Goal: Information Seeking & Learning: Learn about a topic

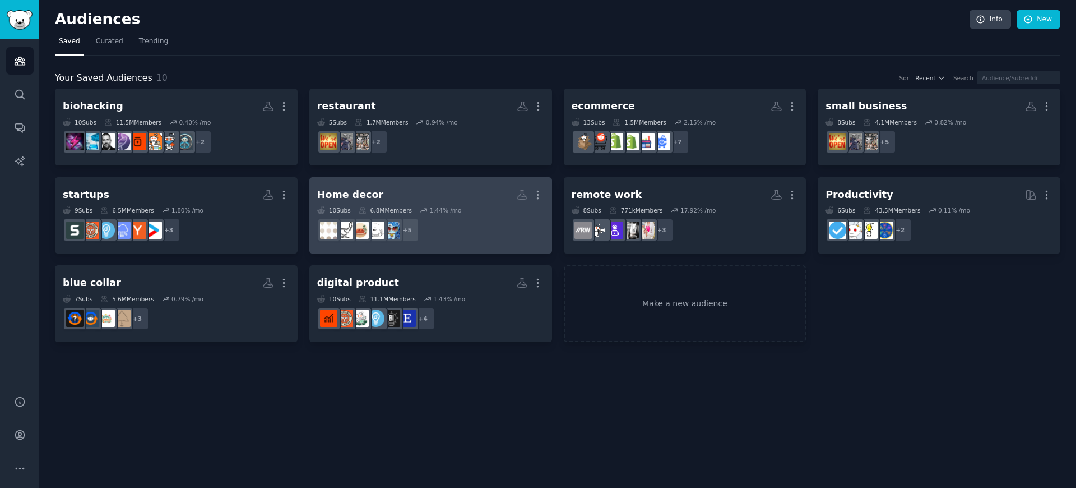
click at [451, 205] on div "Home decor More 10 Sub s 6.8M Members 1.44 % /mo + 5" at bounding box center [430, 215] width 227 height 61
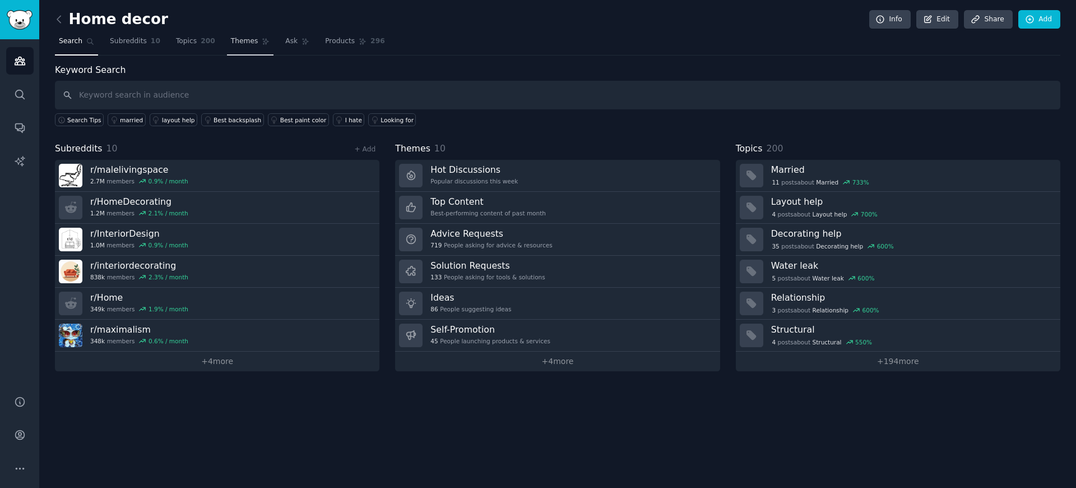
click at [238, 47] on link "Themes" at bounding box center [250, 44] width 47 height 23
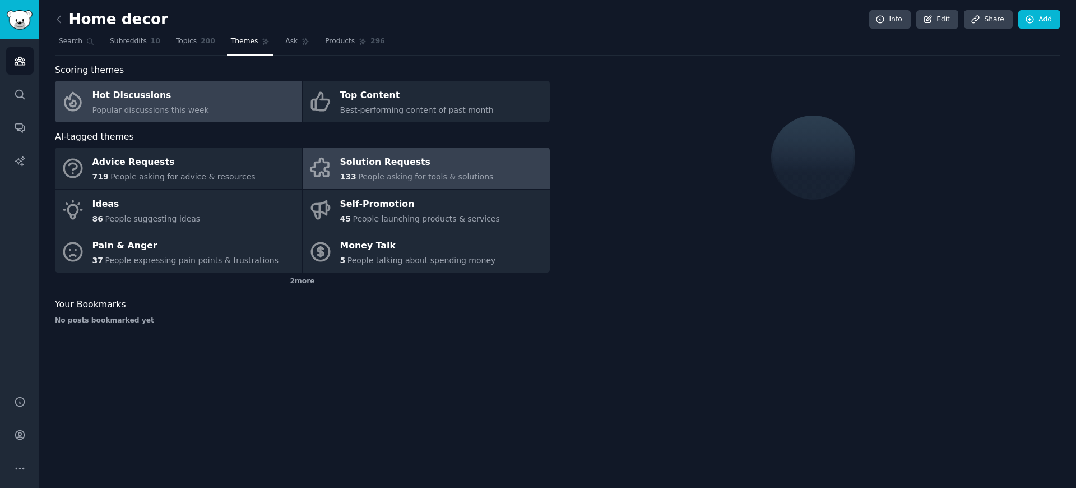
click at [448, 184] on link "Solution Requests 133 People asking for tools & solutions" at bounding box center [426, 167] width 247 height 41
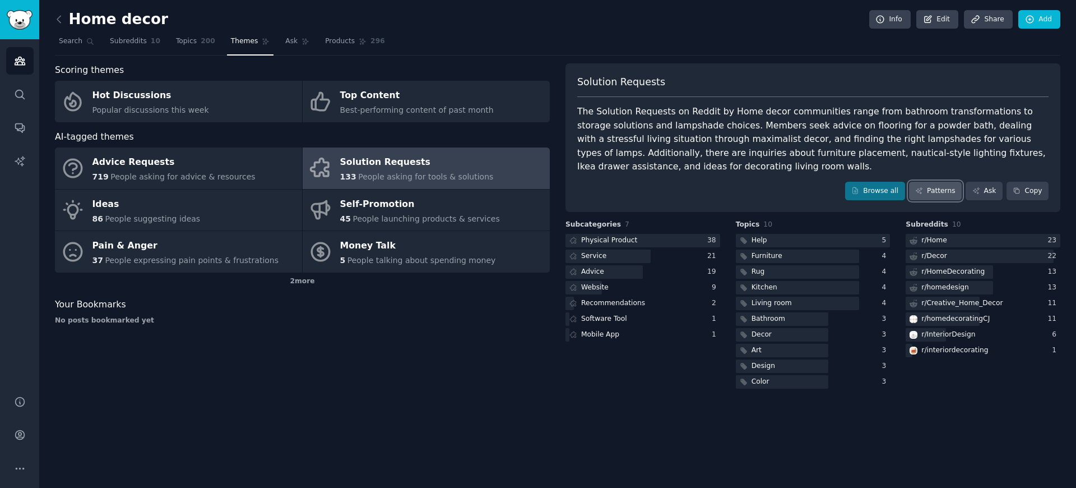
click at [935, 191] on link "Patterns" at bounding box center [935, 191] width 53 height 19
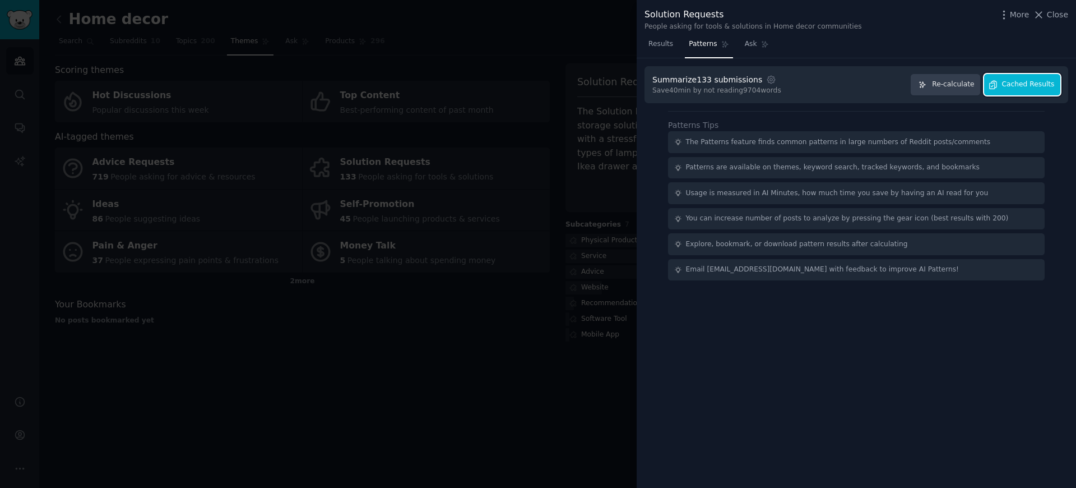
click at [1027, 88] on span "Cached Results" at bounding box center [1028, 85] width 53 height 10
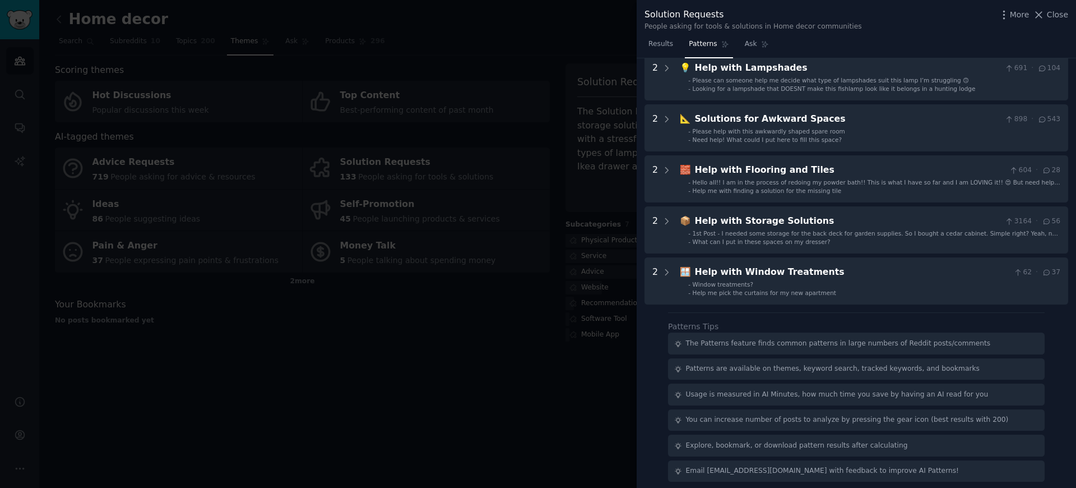
scroll to position [361, 0]
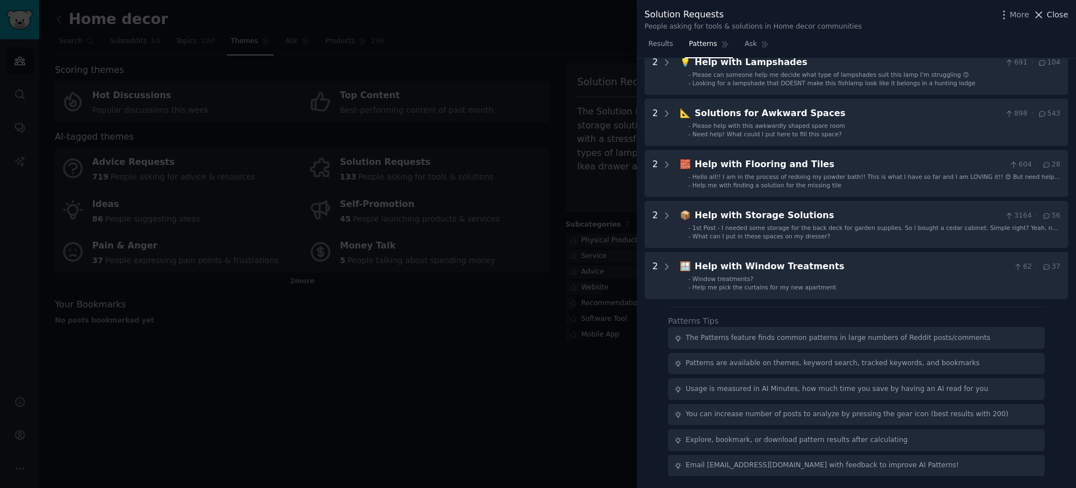
click at [1057, 13] on span "Close" at bounding box center [1057, 15] width 21 height 12
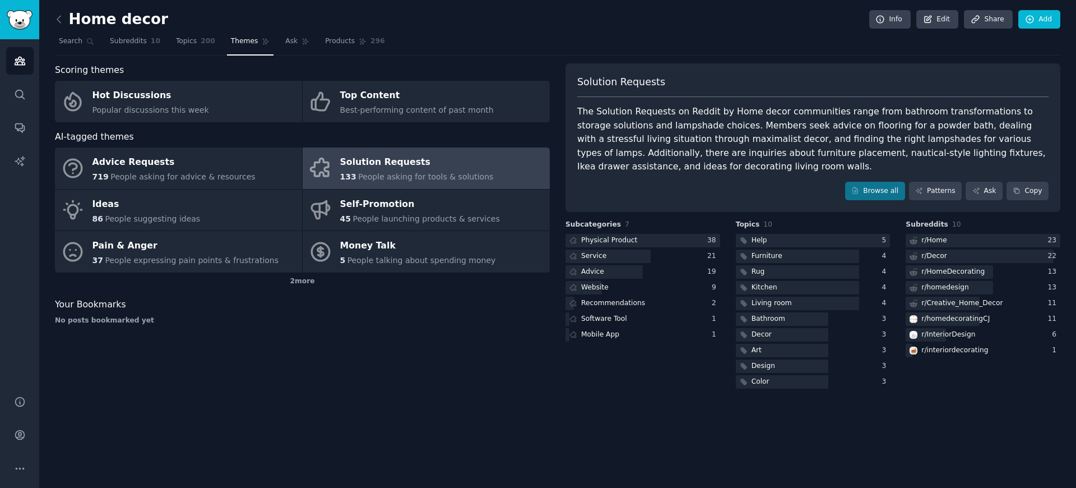
click at [66, 20] on link at bounding box center [62, 20] width 14 height 18
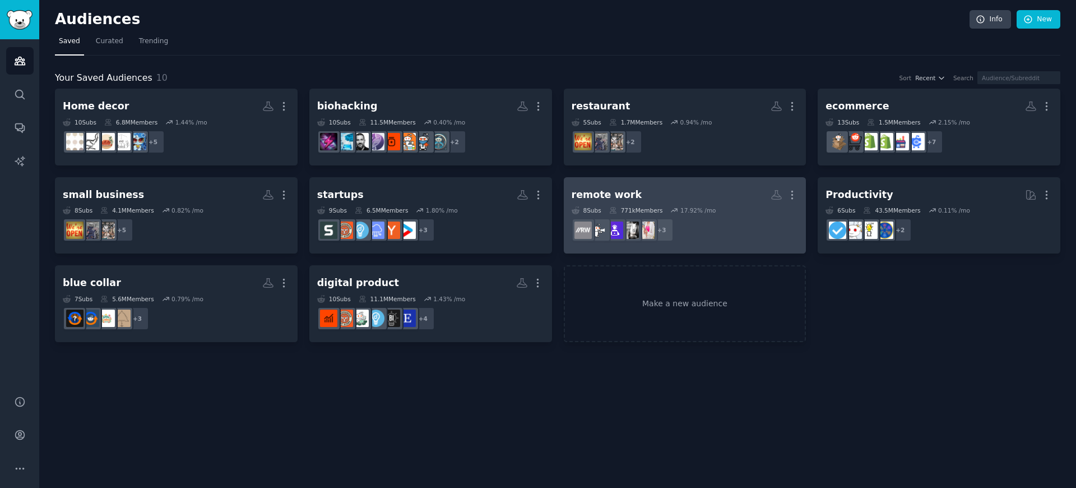
click at [701, 193] on h2 "remote work More" at bounding box center [685, 195] width 227 height 20
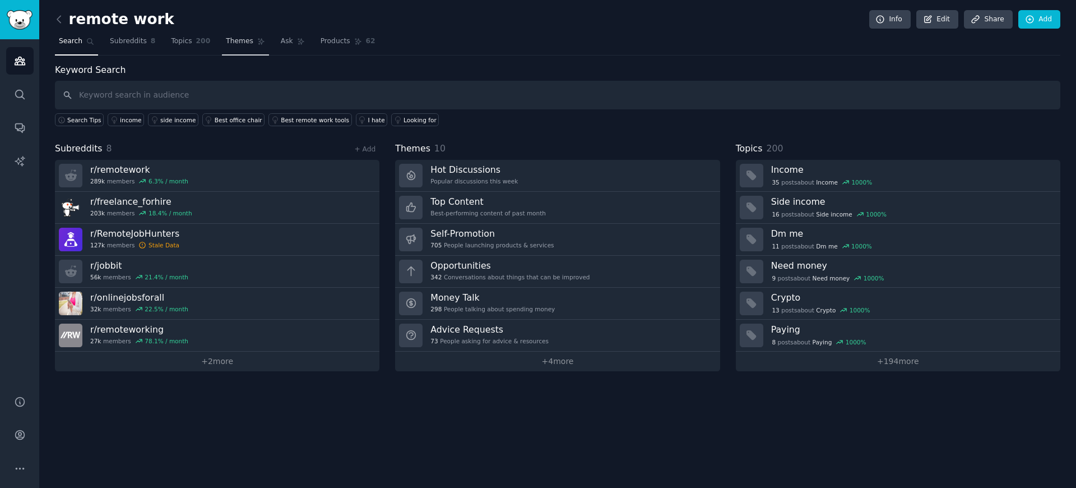
click at [254, 42] on link "Themes" at bounding box center [245, 44] width 47 height 23
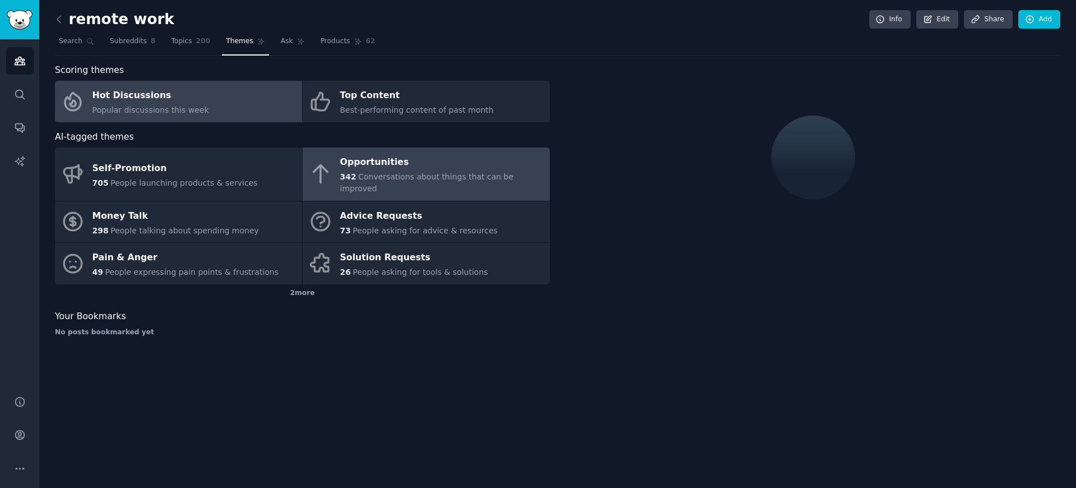
click at [424, 165] on div "Opportunities" at bounding box center [442, 163] width 204 height 18
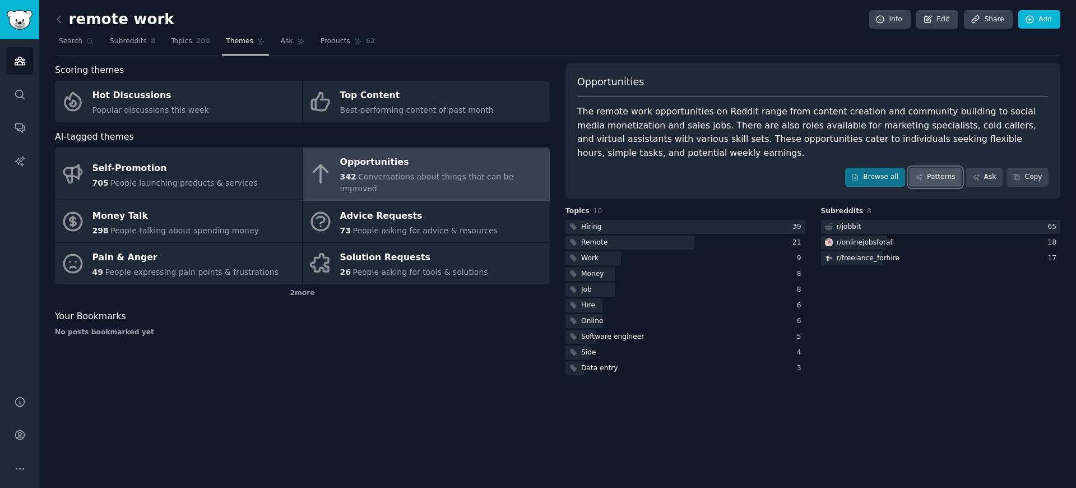
click at [926, 177] on link "Patterns" at bounding box center [935, 177] width 53 height 19
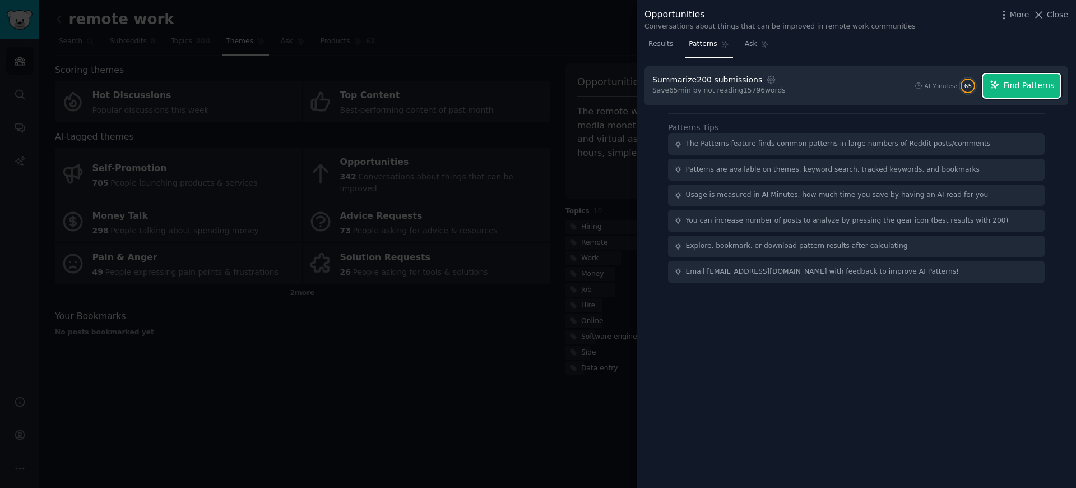
click at [1013, 83] on span "Find Patterns" at bounding box center [1029, 86] width 51 height 12
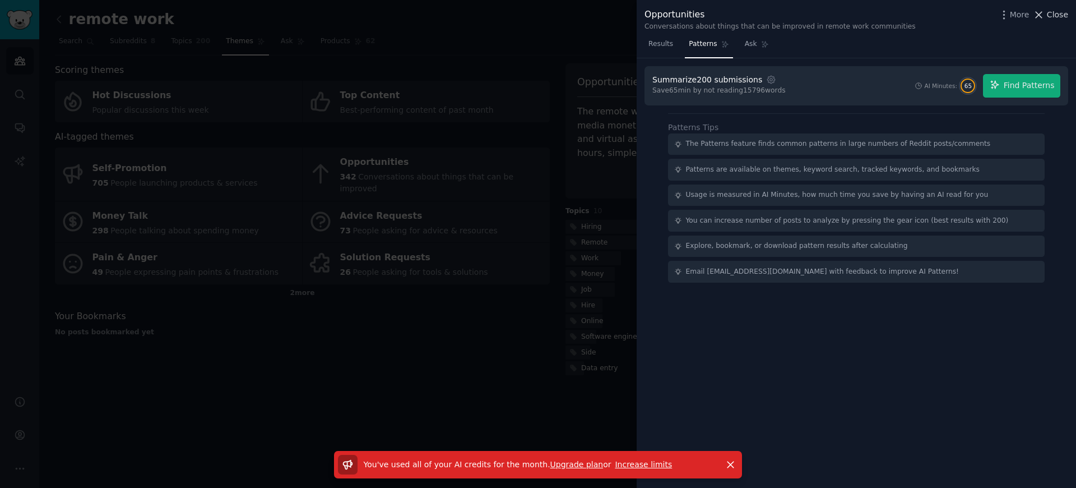
click at [1045, 17] on icon at bounding box center [1039, 15] width 12 height 12
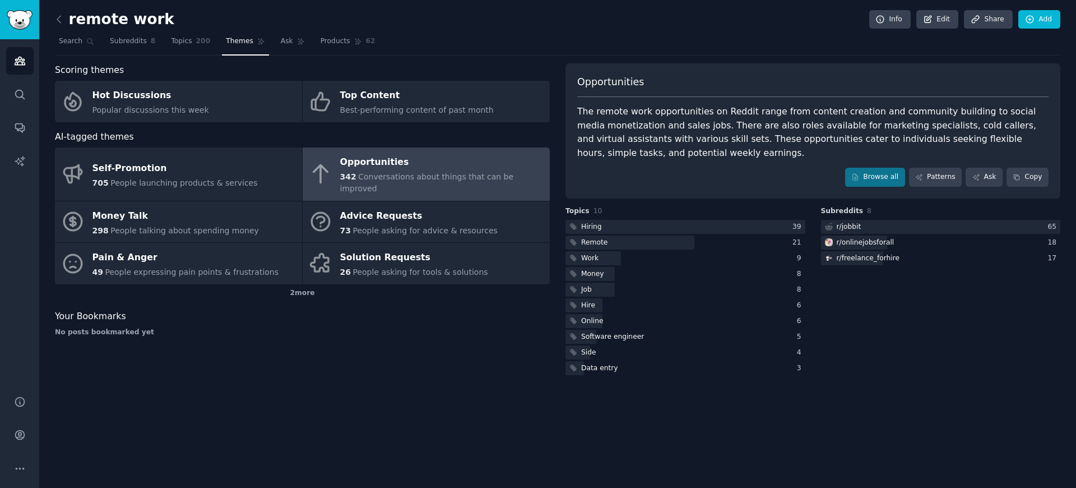
click at [766, 10] on div "remote work Info Edit Share Add" at bounding box center [558, 21] width 1006 height 23
